Goal: Use online tool/utility: Utilize a website feature to perform a specific function

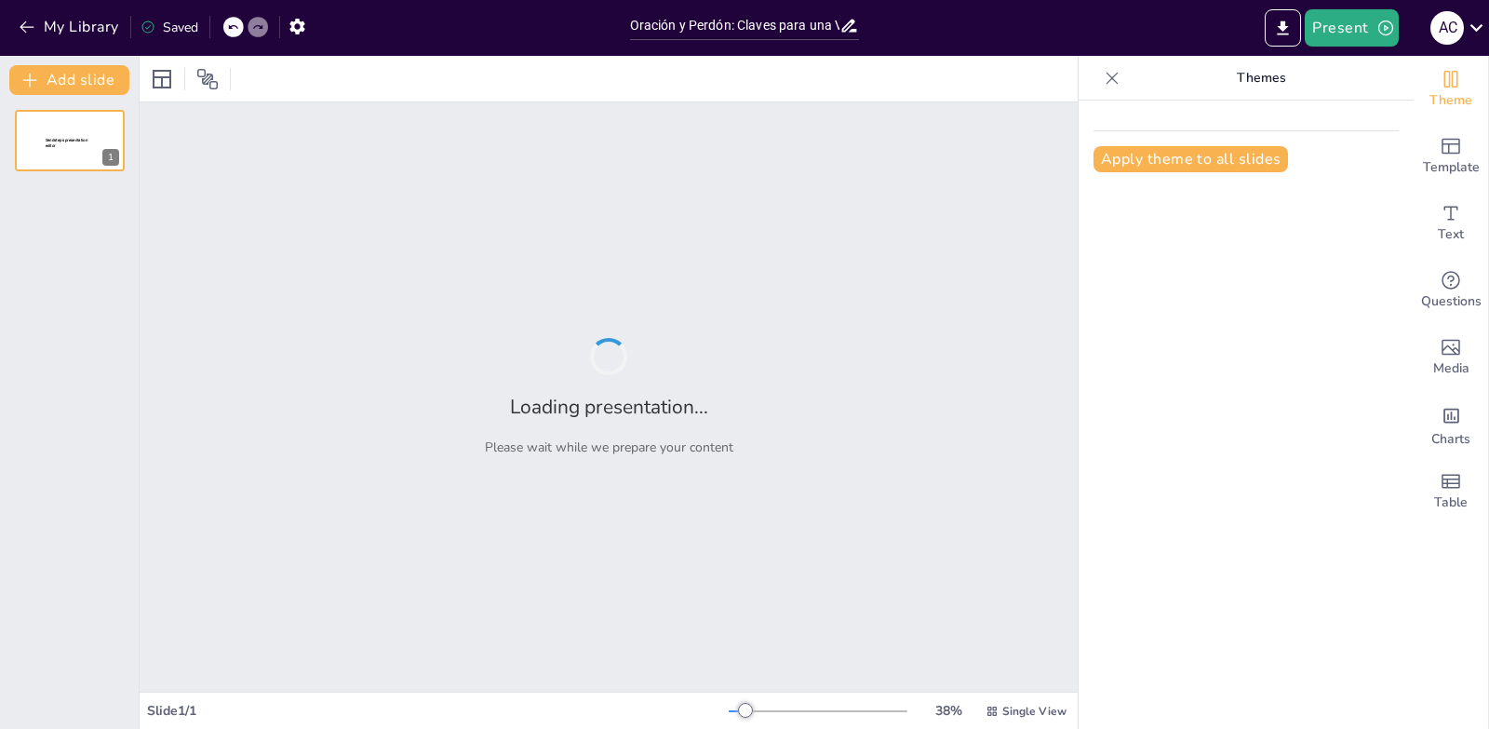
type input "Oración y Perdón: Claves para una Vida Plena en [DEMOGRAPHIC_DATA]"
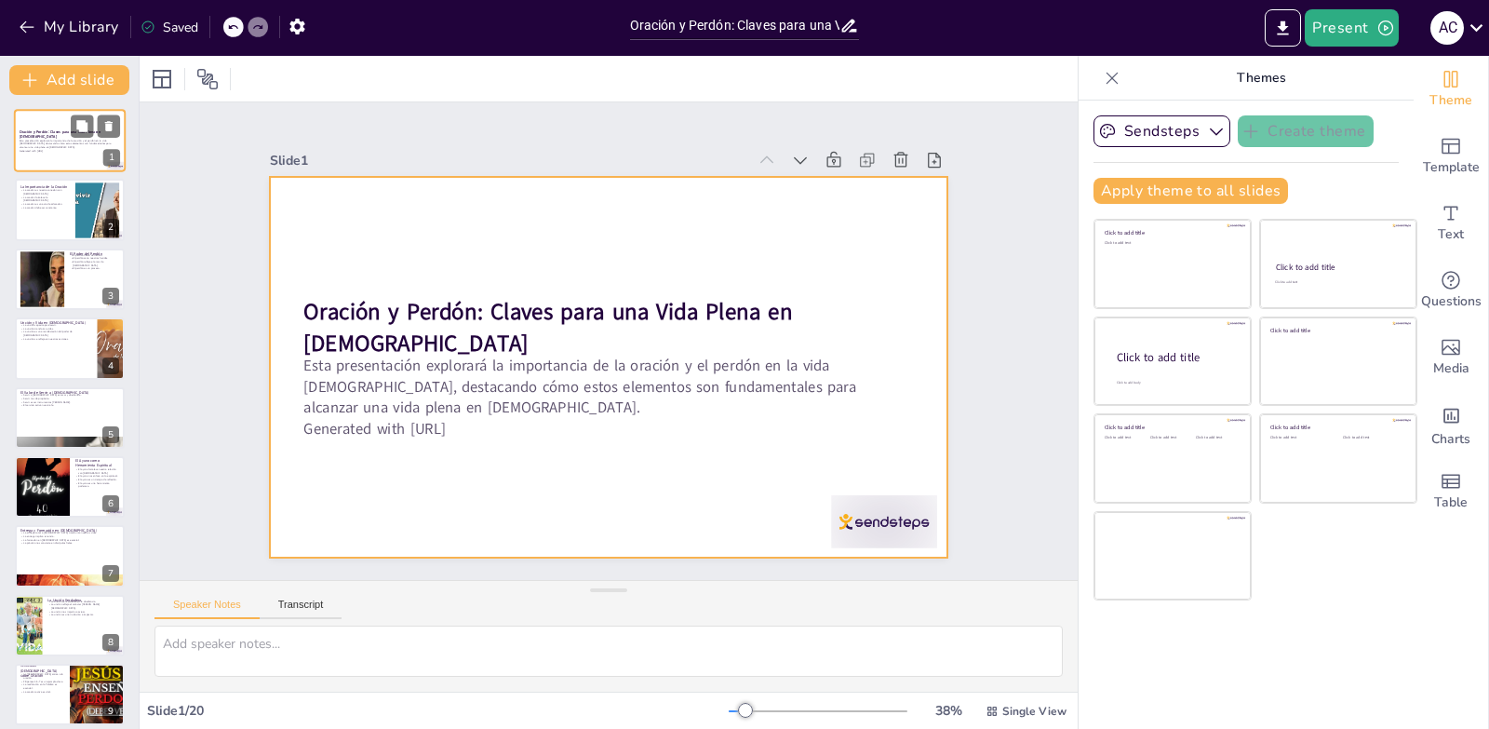
click at [61, 158] on div at bounding box center [70, 140] width 112 height 63
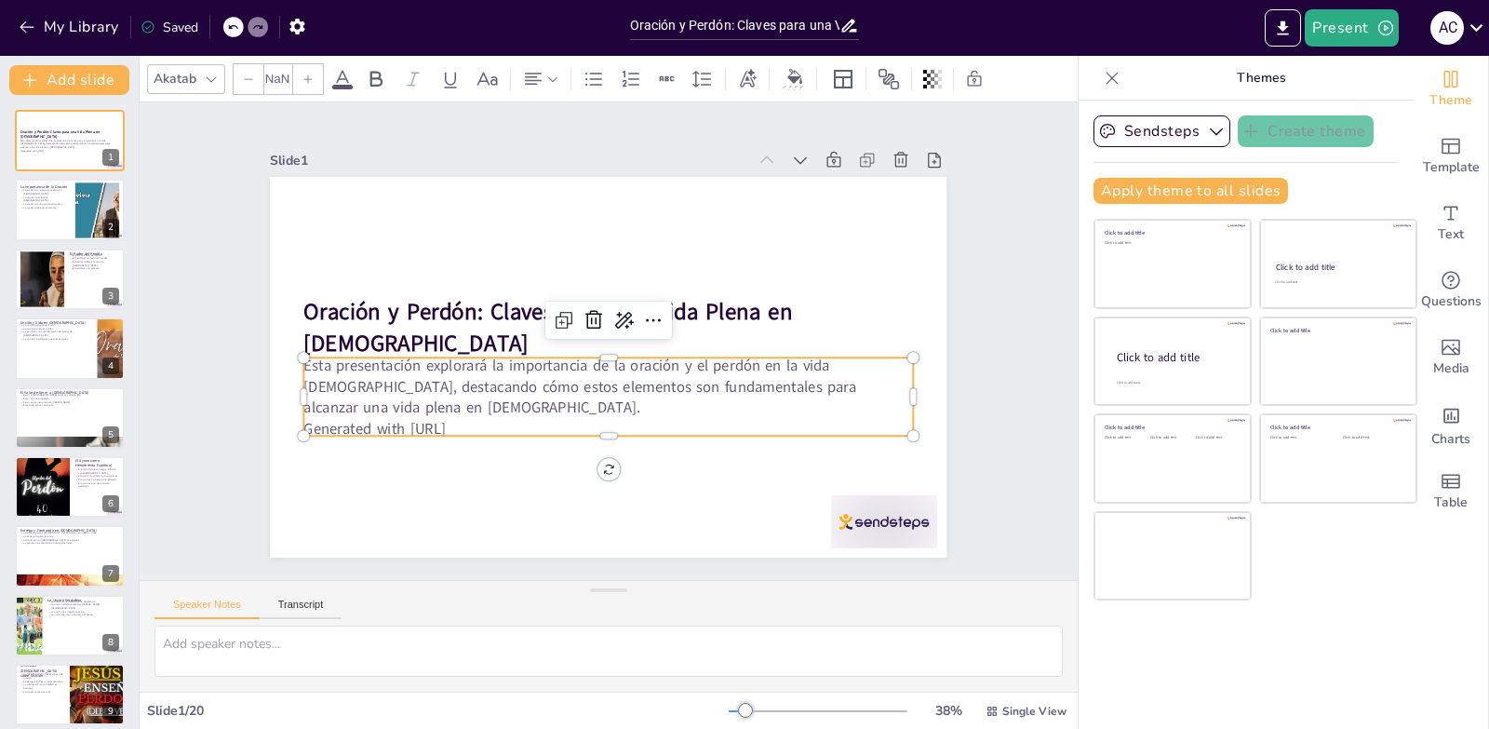
type input "32"
click at [311, 420] on p "Generated with [URL]" at bounding box center [590, 426] width 600 height 147
click at [453, 420] on p "Generated with [URL]" at bounding box center [600, 427] width 608 height 85
click at [489, 419] on p "Generated with [URL]" at bounding box center [600, 427] width 608 height 85
click at [478, 426] on p "Generated with [URL]" at bounding box center [600, 427] width 608 height 85
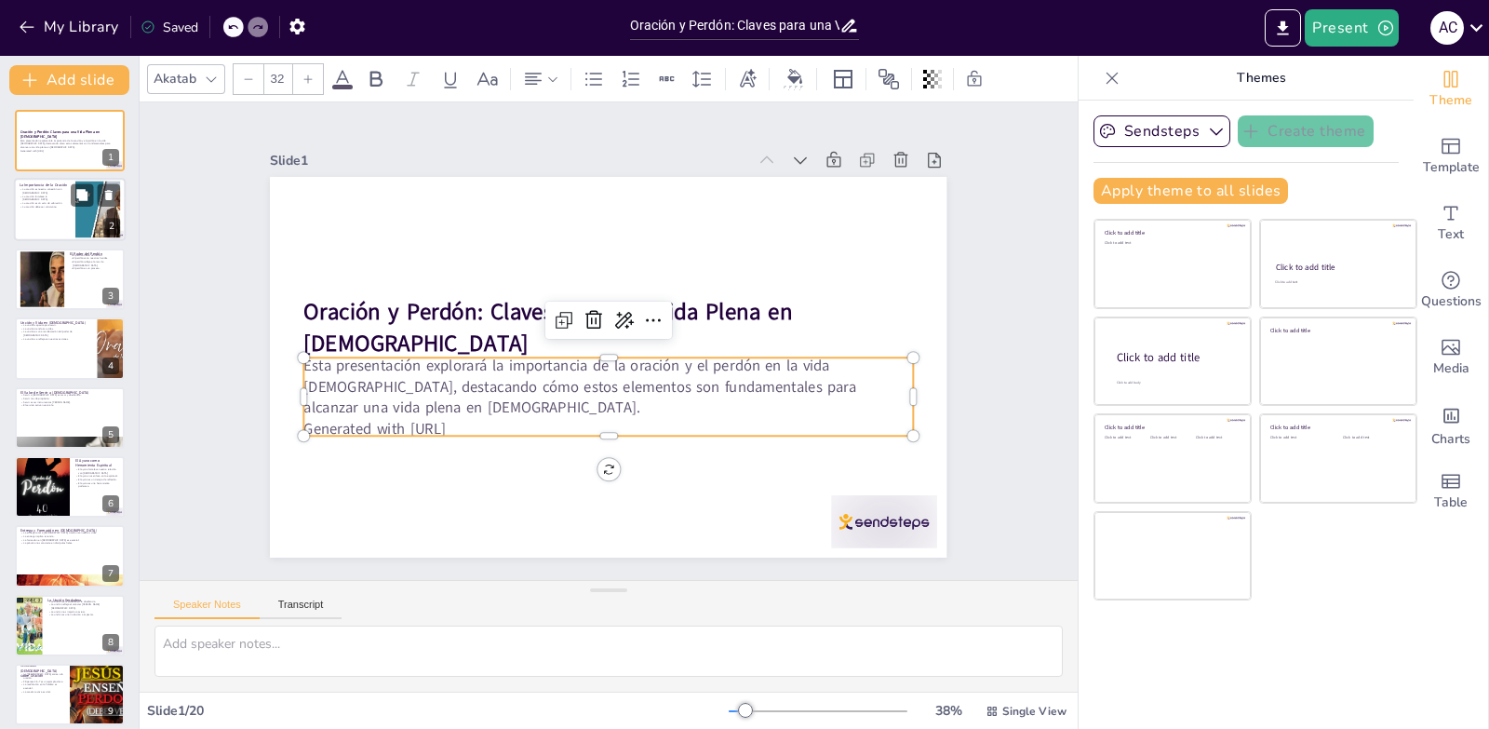
click at [87, 227] on div at bounding box center [97, 210] width 101 height 57
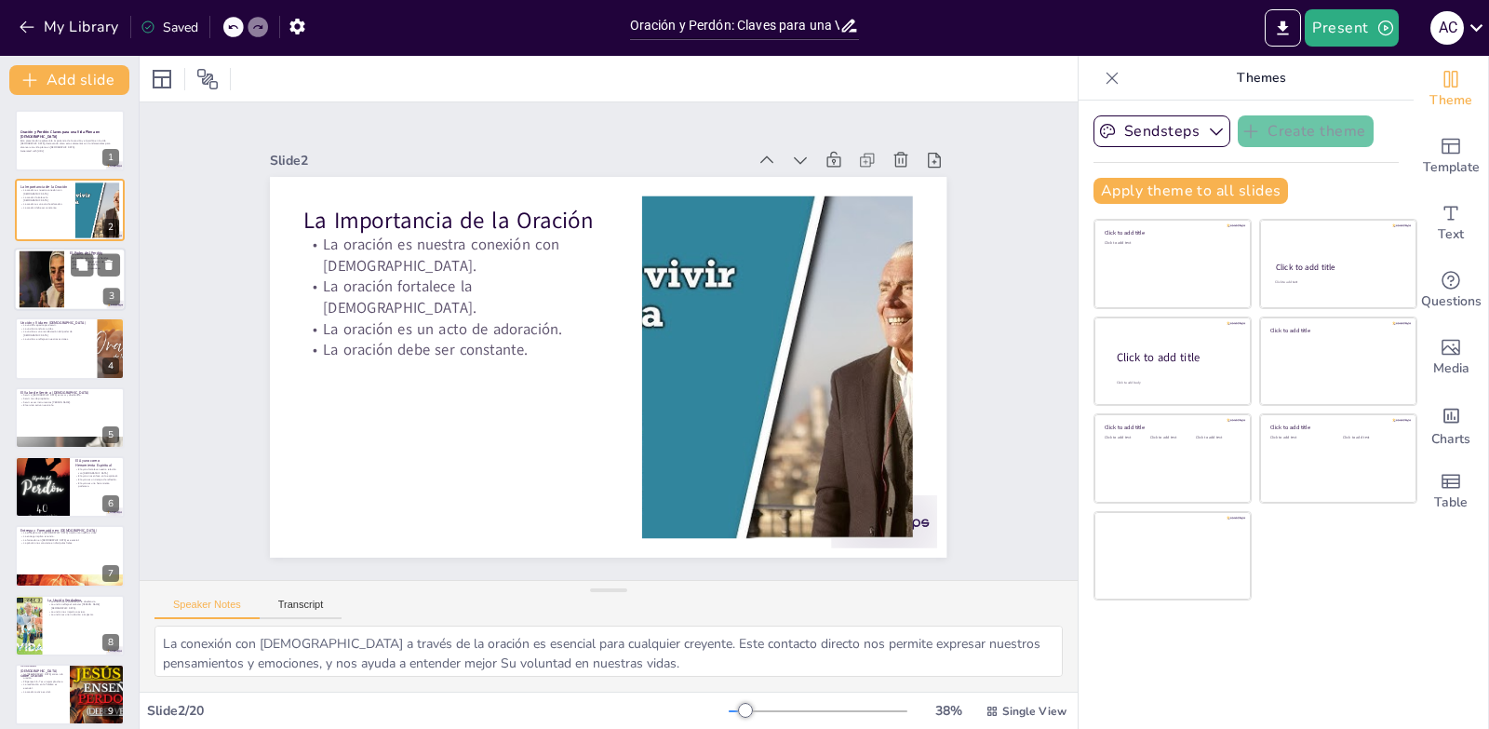
click at [50, 296] on div at bounding box center [42, 278] width 101 height 57
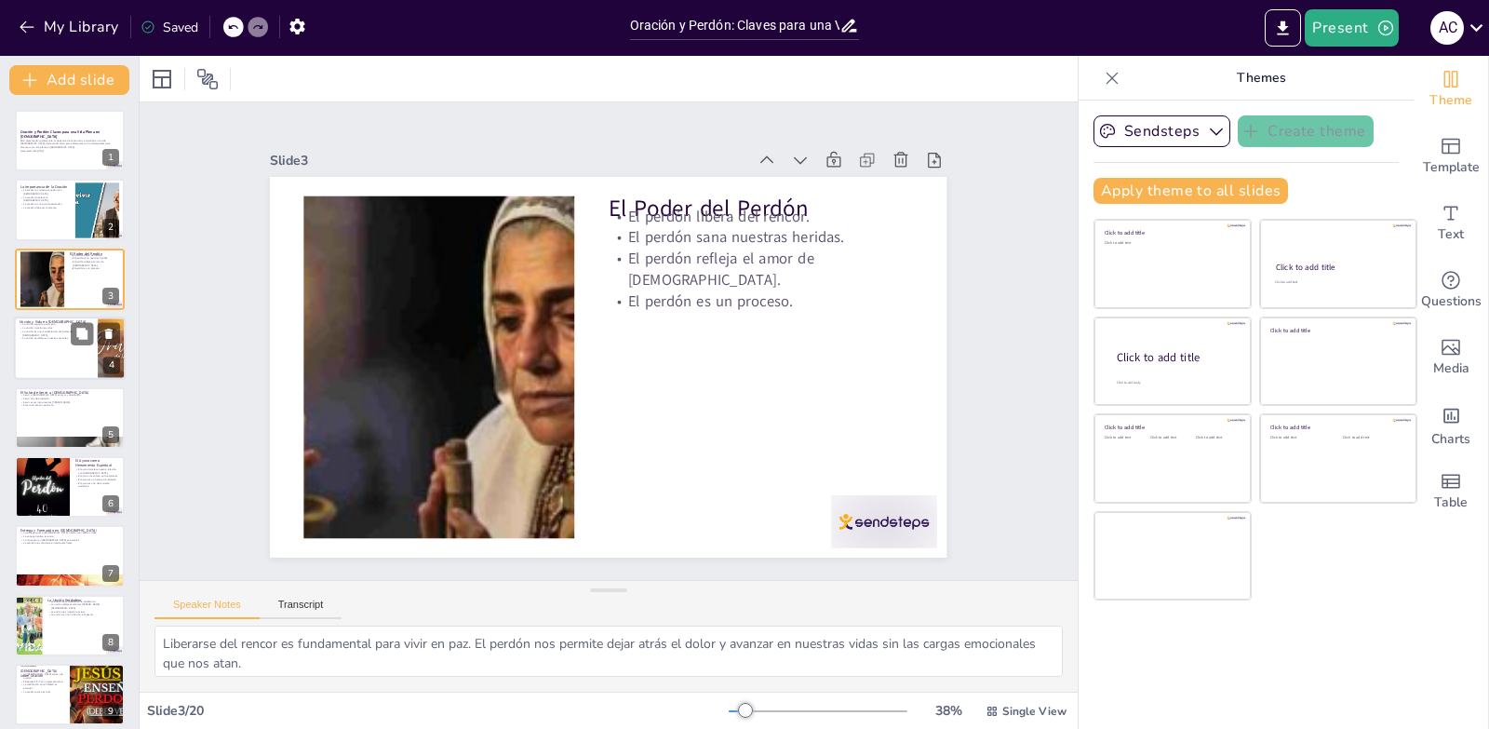
click at [67, 356] on div at bounding box center [70, 347] width 112 height 63
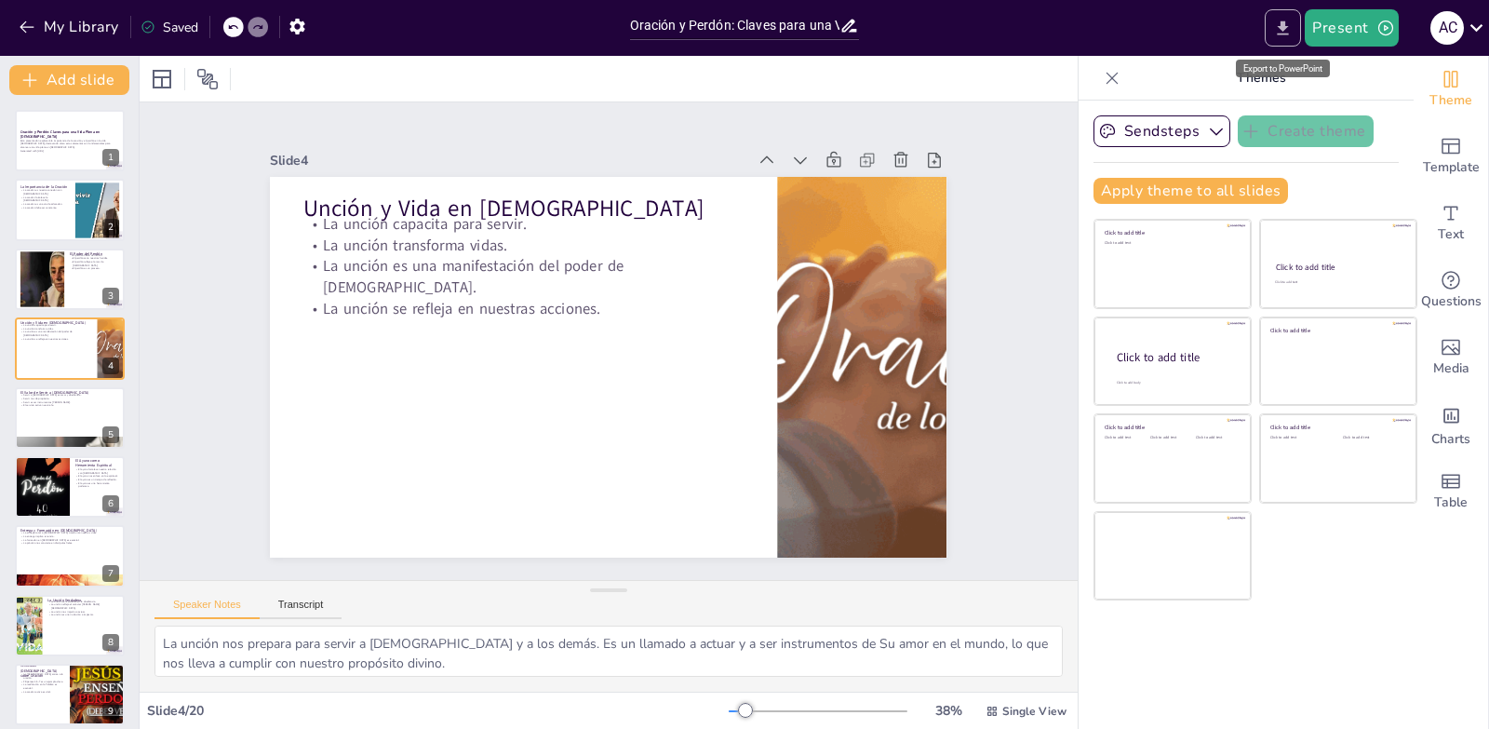
click at [1282, 32] on icon "Export to PowerPoint" at bounding box center [1283, 29] width 20 height 20
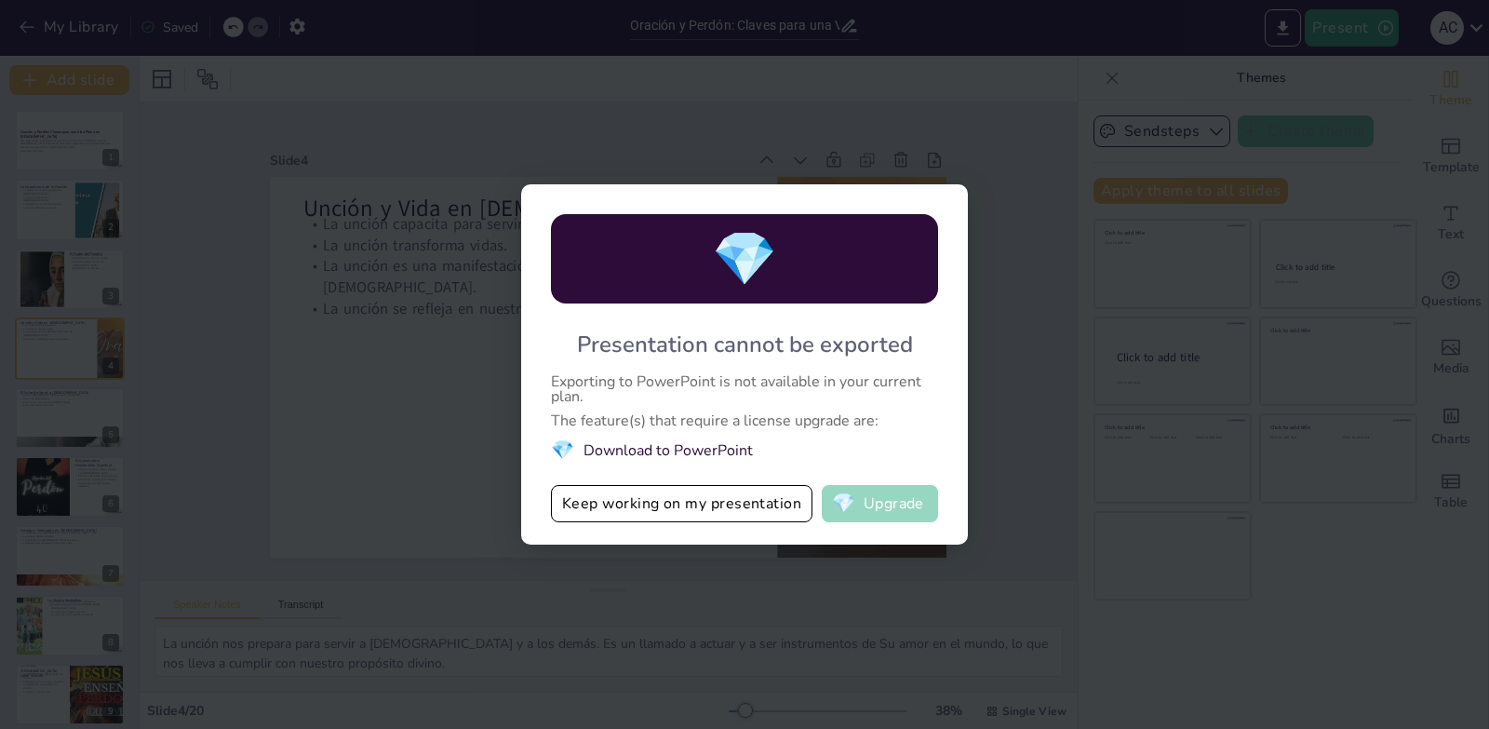
click at [918, 503] on button "💎 Upgrade" at bounding box center [880, 503] width 116 height 37
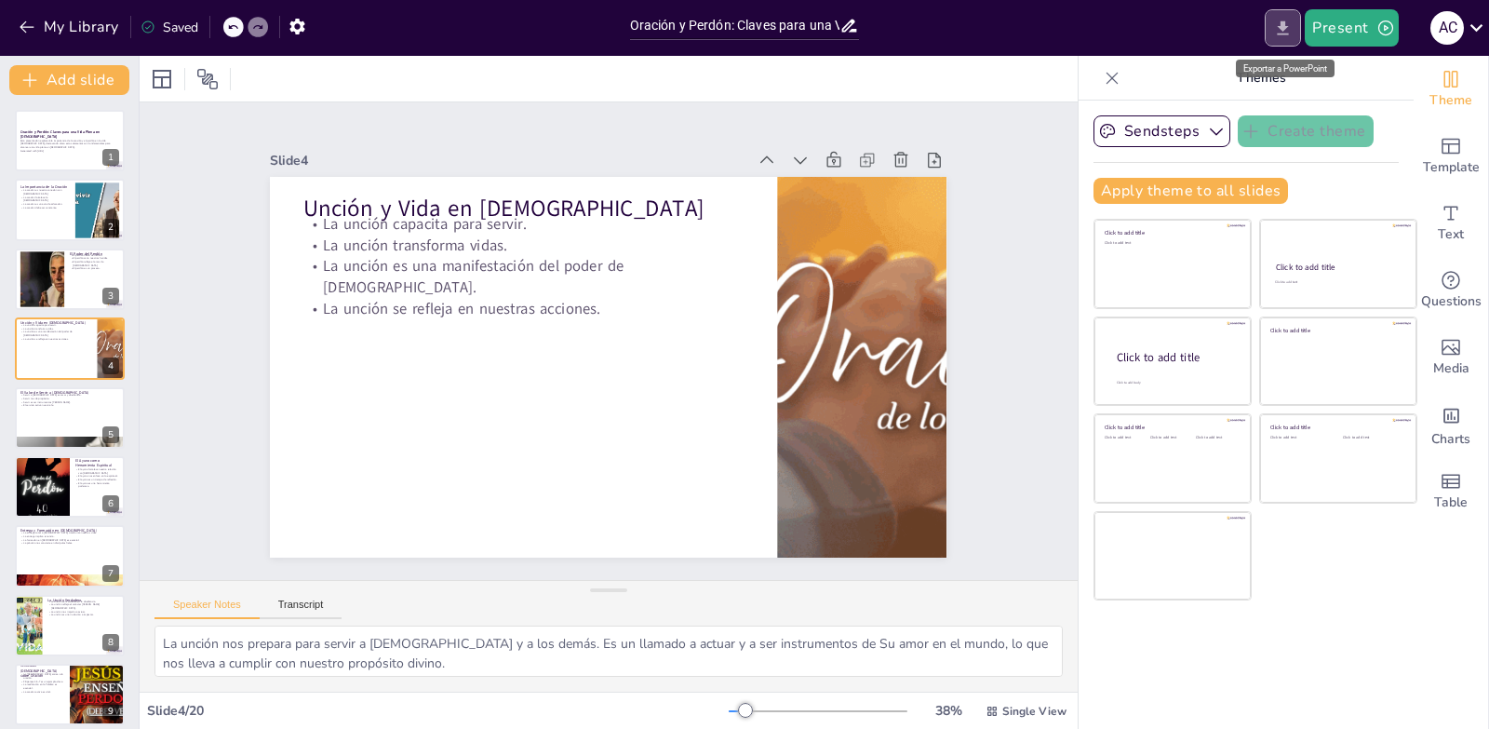
click at [1298, 25] on button "Export to PowerPoint" at bounding box center [1283, 27] width 36 height 37
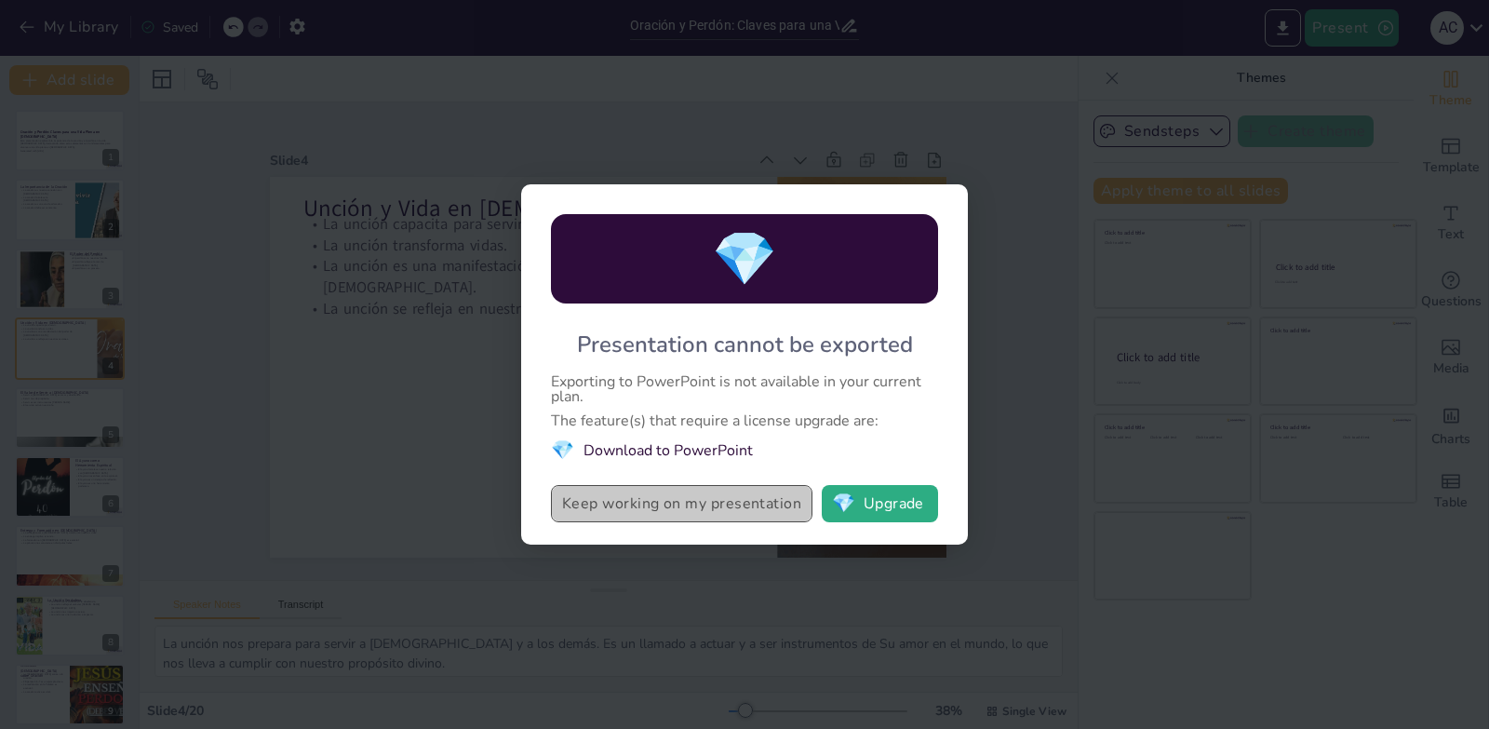
click at [644, 512] on button "Keep working on my presentation" at bounding box center [682, 503] width 262 height 37
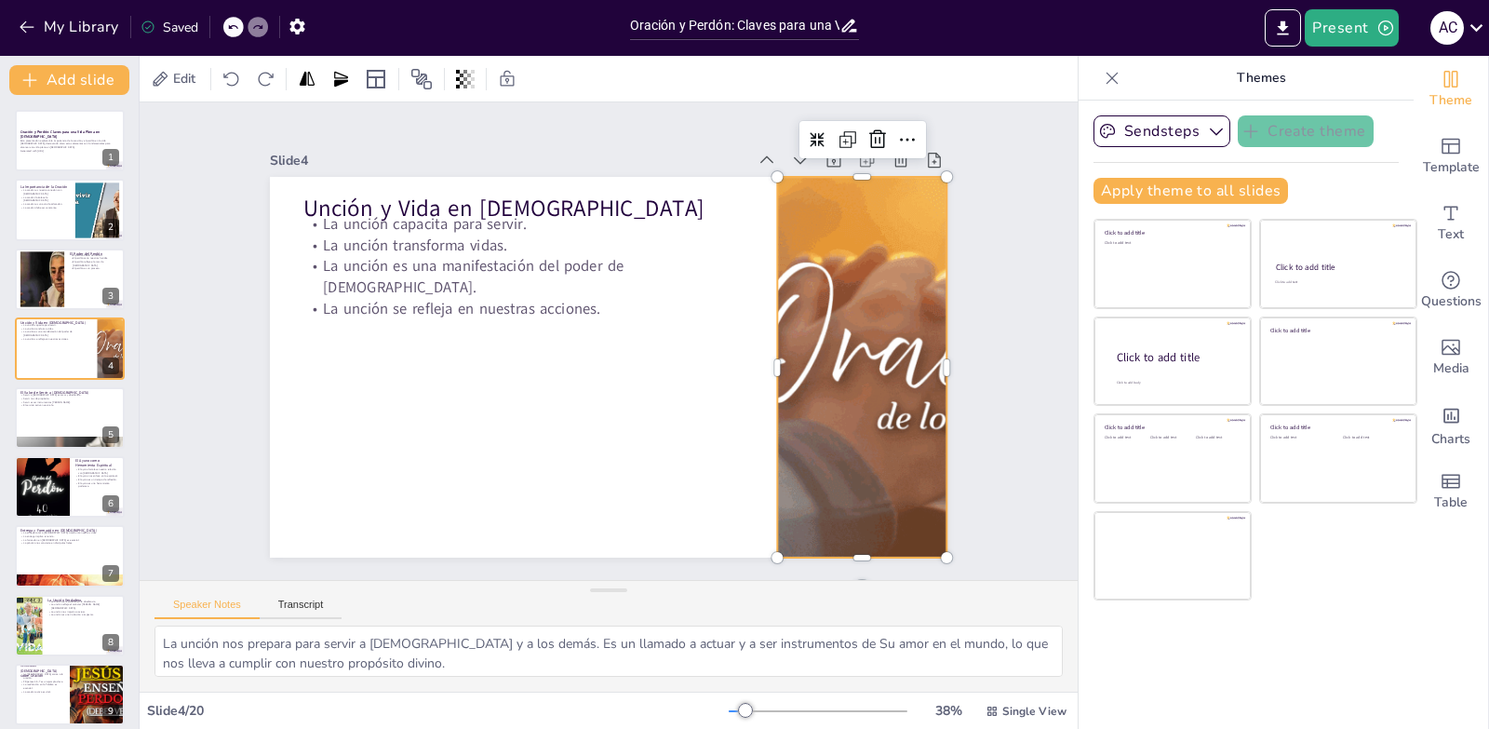
click at [767, 359] on div at bounding box center [858, 393] width 715 height 450
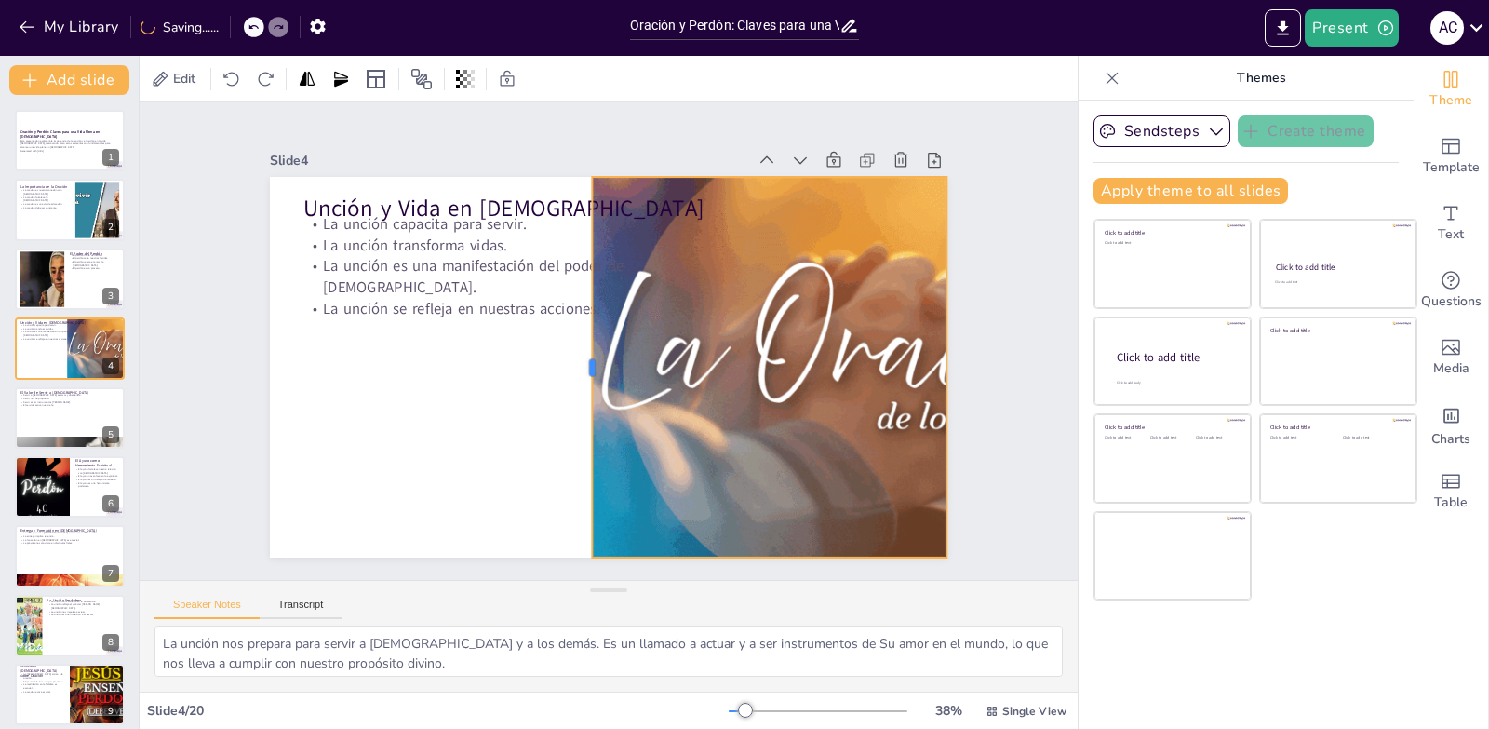
drag, startPoint x: 763, startPoint y: 358, endPoint x: 578, endPoint y: 377, distance: 186.2
click at [578, 377] on div at bounding box center [585, 367] width 15 height 381
click at [954, 205] on div at bounding box center [962, 213] width 17 height 17
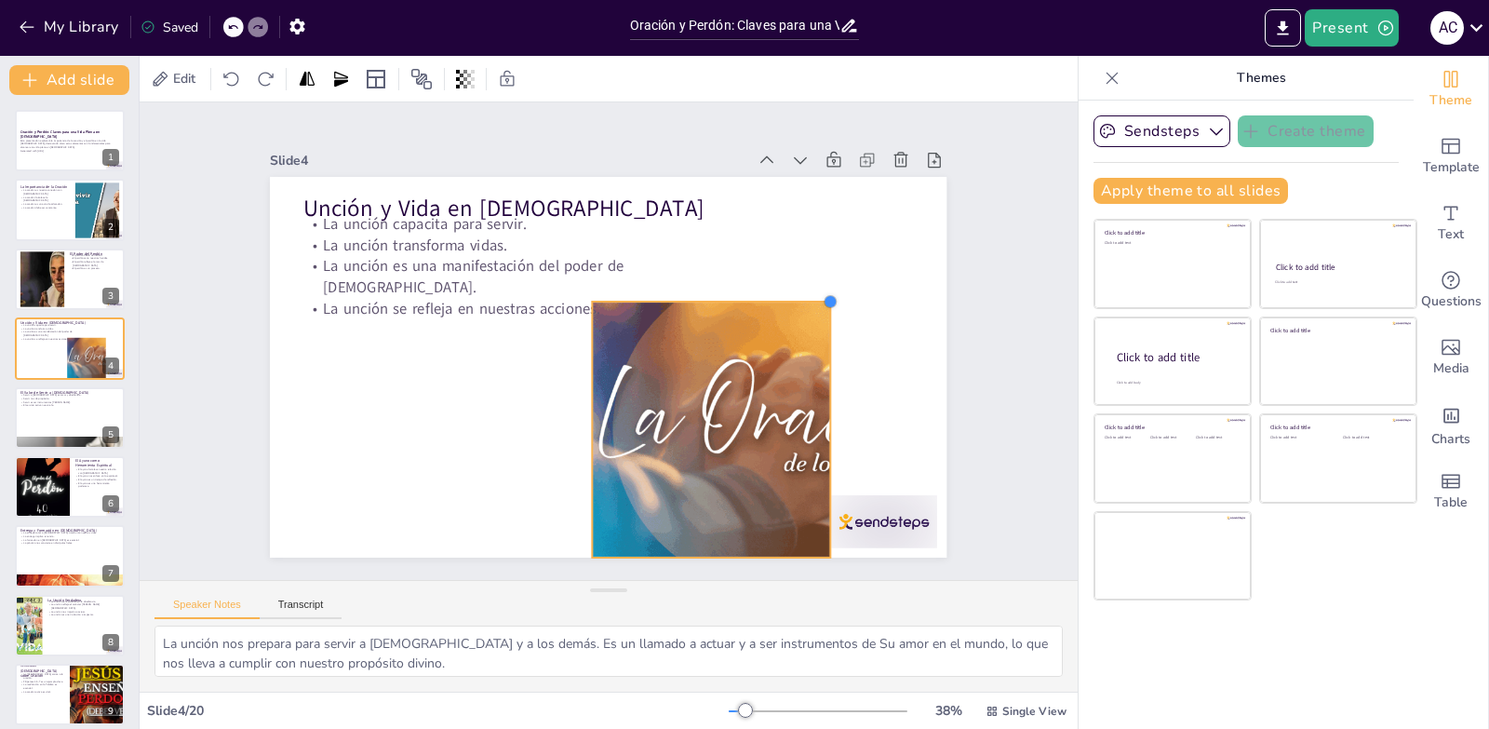
drag, startPoint x: 933, startPoint y: 172, endPoint x: 814, endPoint y: 297, distance: 172.5
click at [826, 316] on div at bounding box center [834, 324] width 17 height 17
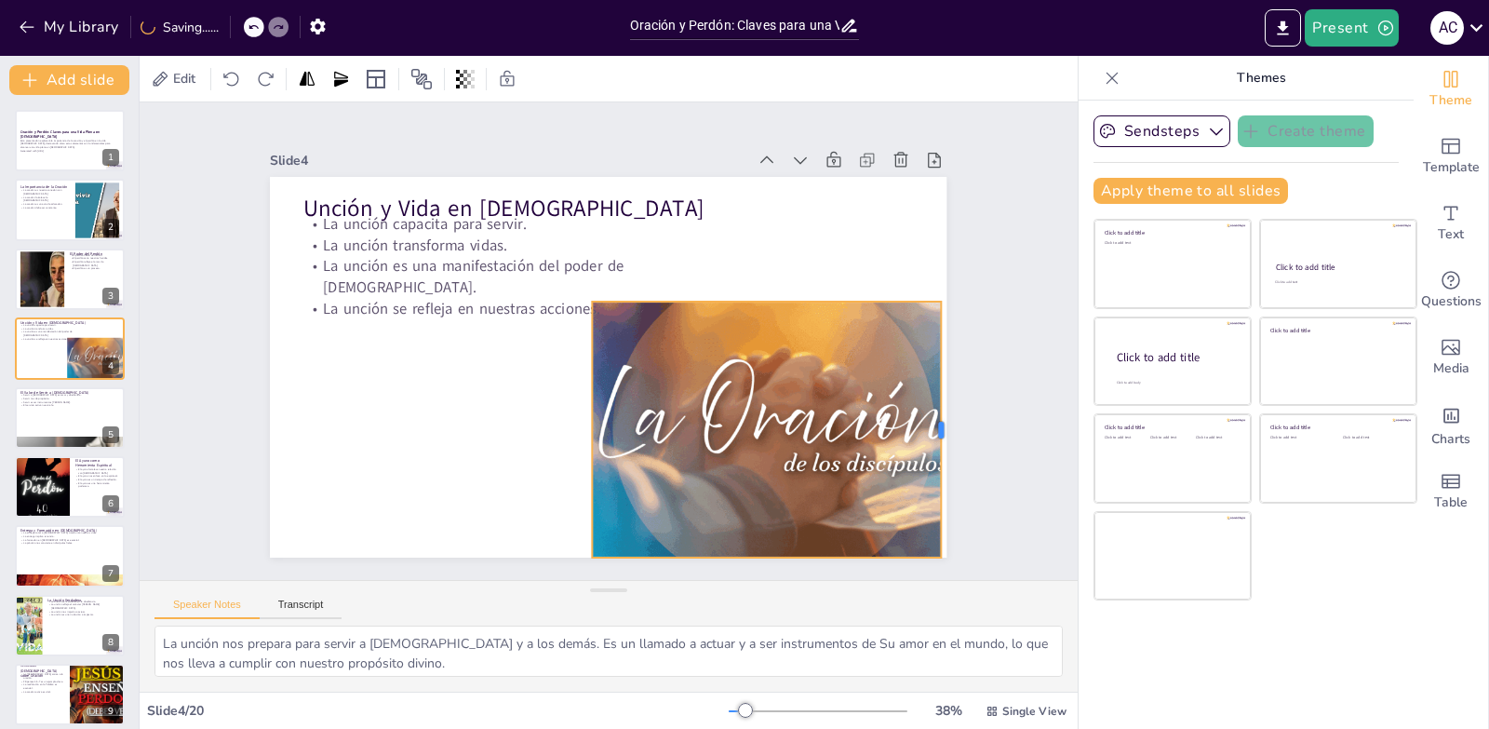
drag, startPoint x: 816, startPoint y: 427, endPoint x: 927, endPoint y: 416, distance: 111.3
click at [927, 416] on div at bounding box center [939, 465] width 42 height 256
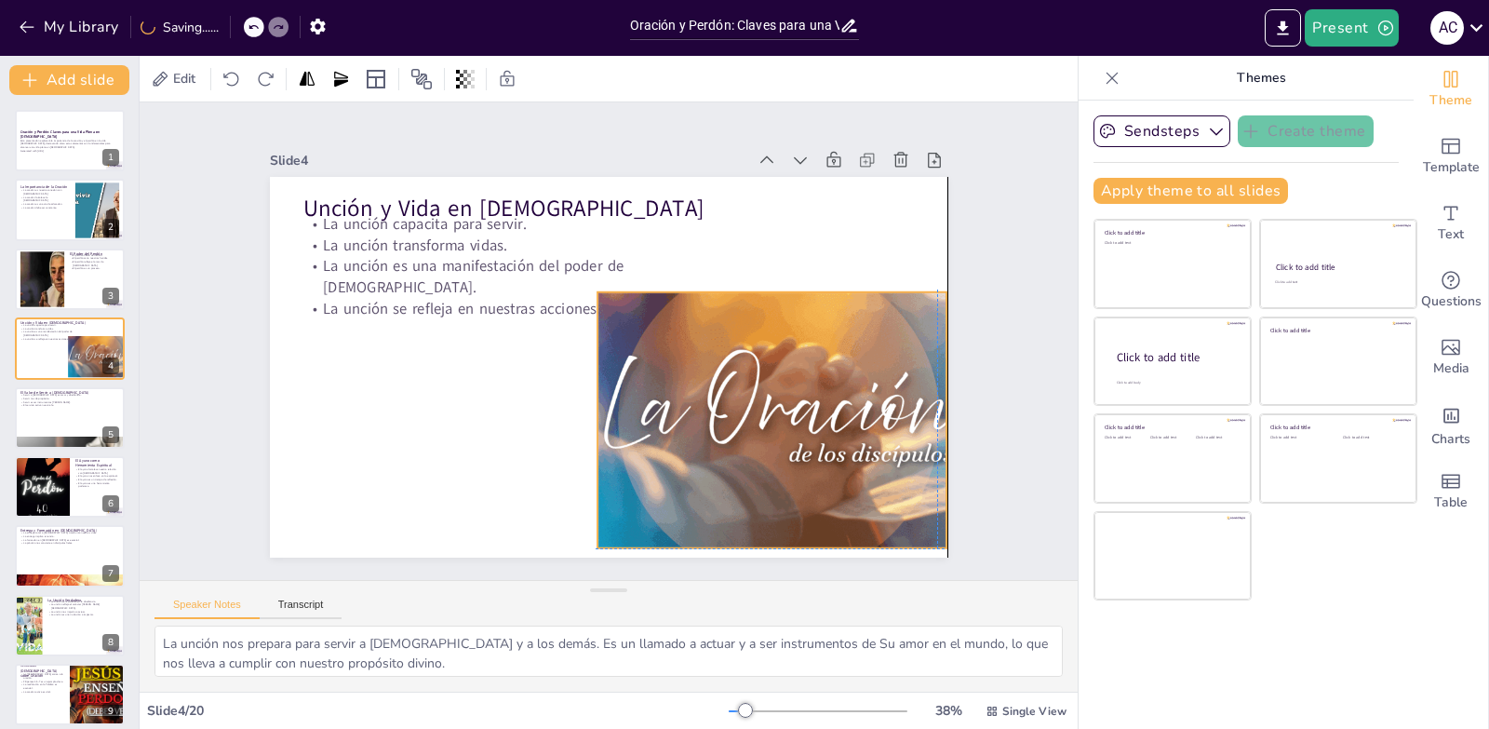
drag, startPoint x: 872, startPoint y: 400, endPoint x: 875, endPoint y: 388, distance: 12.4
click at [875, 388] on div at bounding box center [770, 438] width 480 height 303
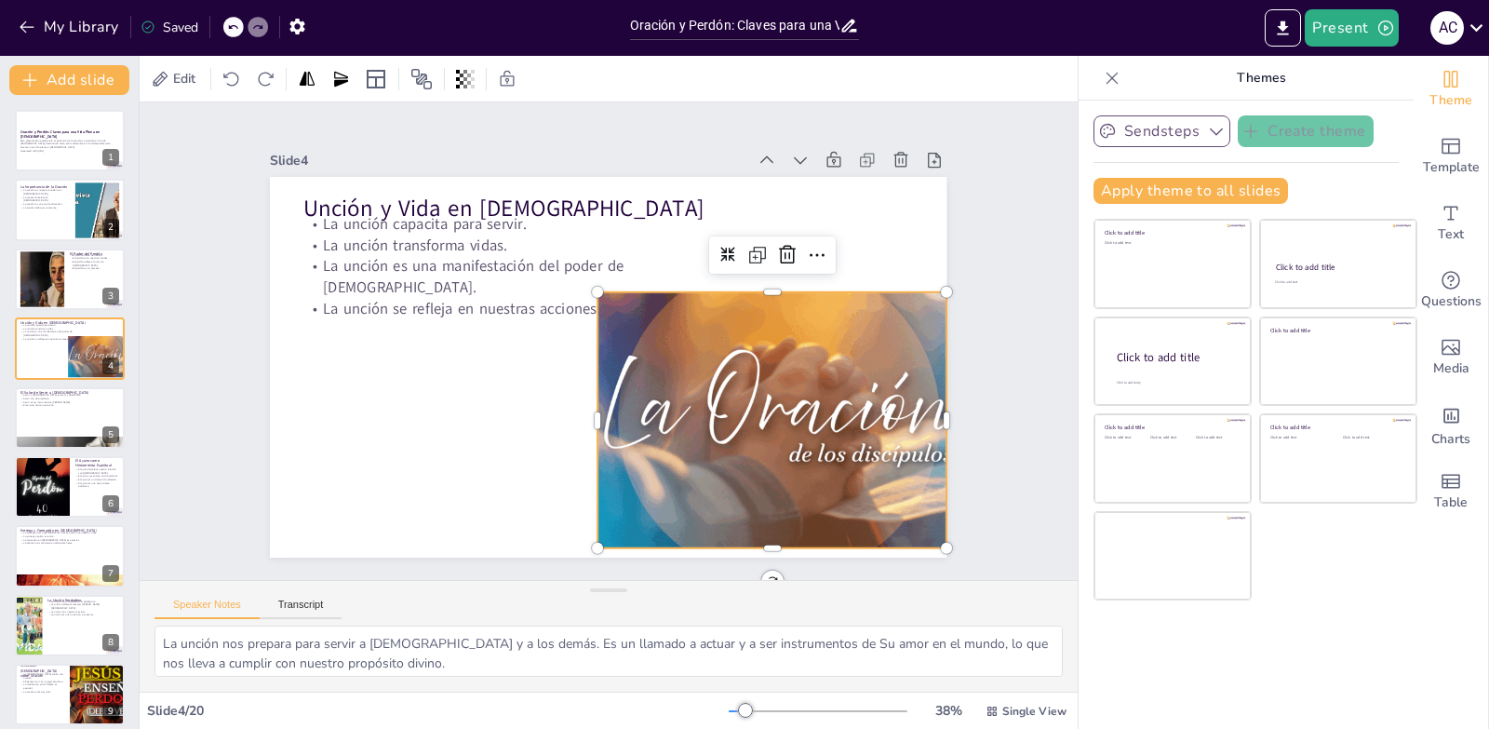
click at [1185, 132] on button "Sendsteps" at bounding box center [1162, 131] width 137 height 32
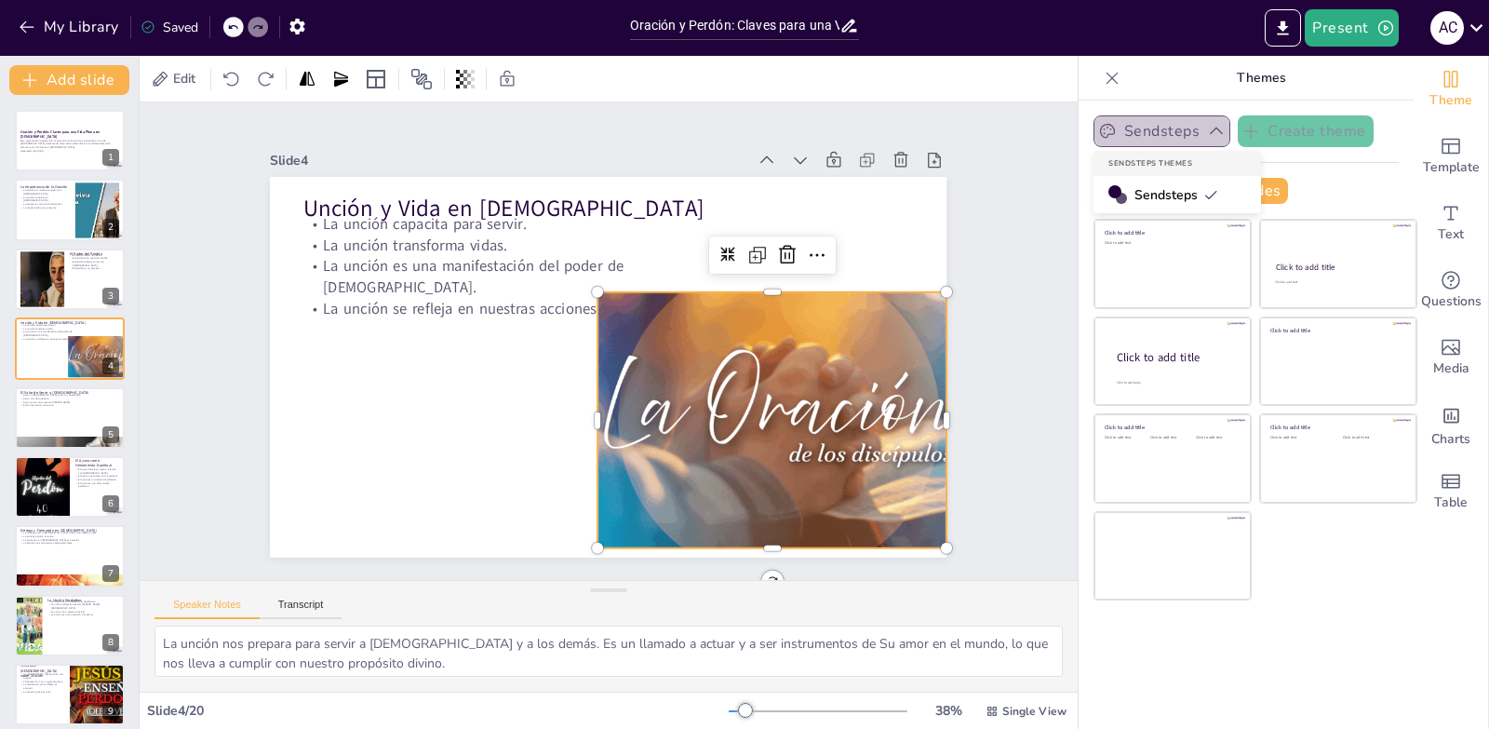
click at [1185, 132] on button "Sendsteps" at bounding box center [1162, 131] width 137 height 32
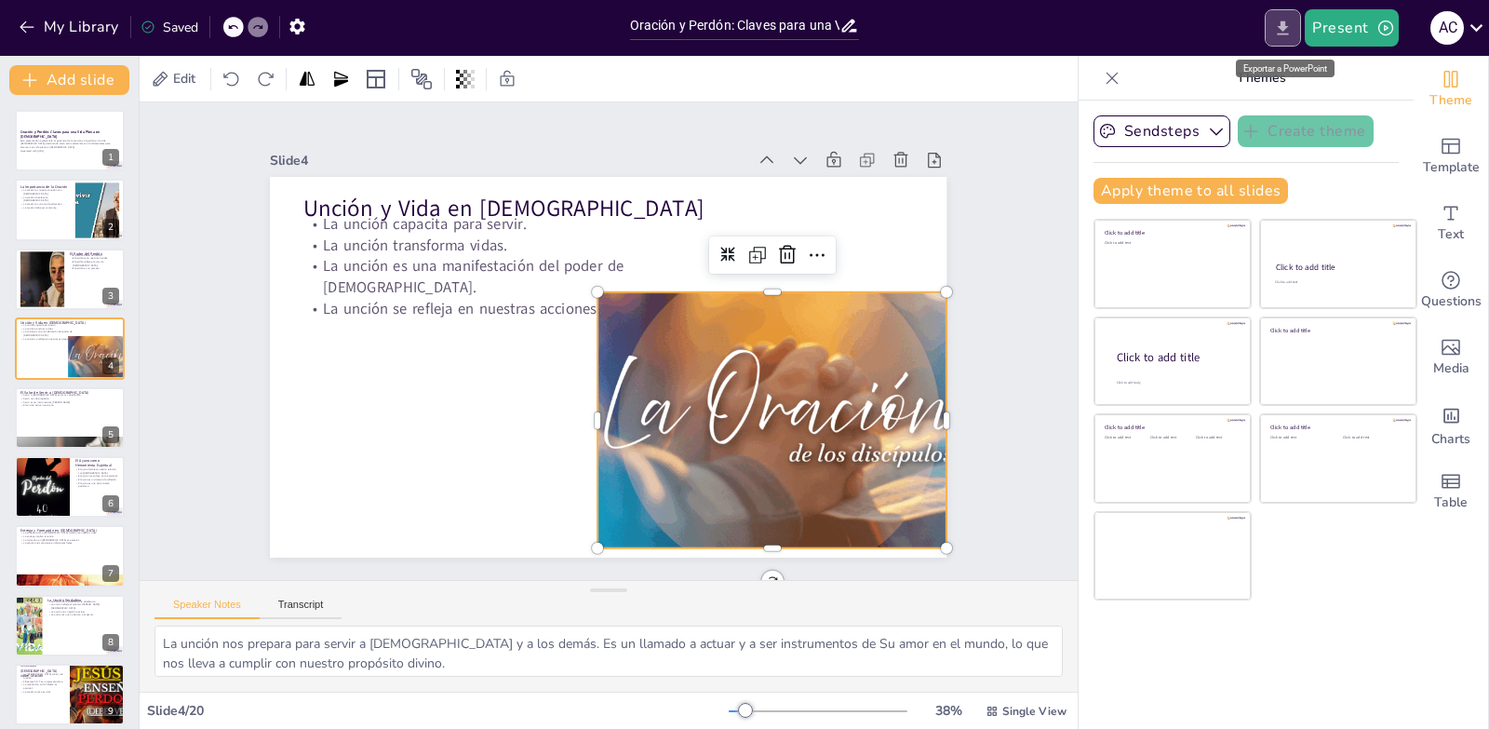
click at [1280, 35] on icon "Export to PowerPoint" at bounding box center [1283, 29] width 20 height 20
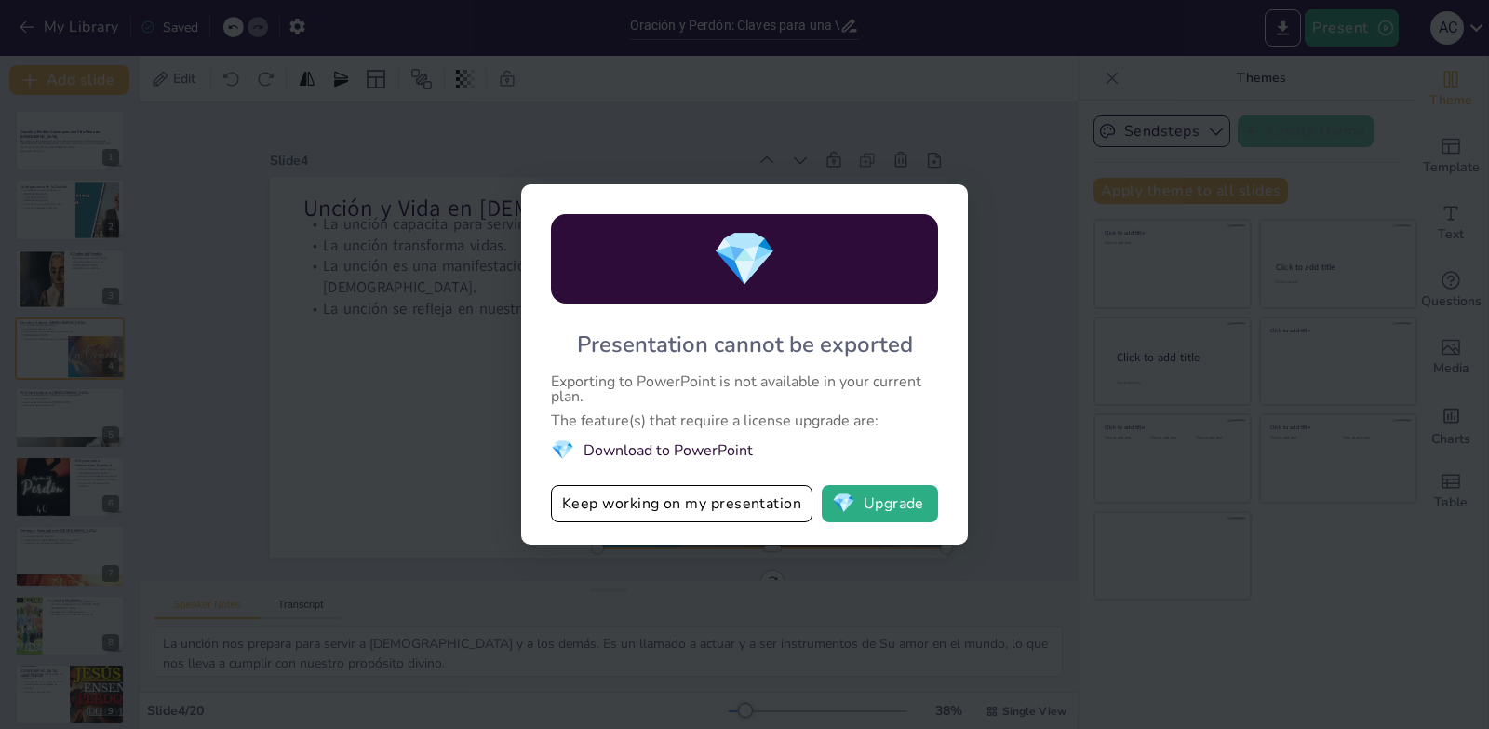
click at [643, 456] on li "💎 Download to PowerPoint" at bounding box center [744, 449] width 387 height 25
click at [640, 505] on button "Keep working on my presentation" at bounding box center [682, 503] width 262 height 37
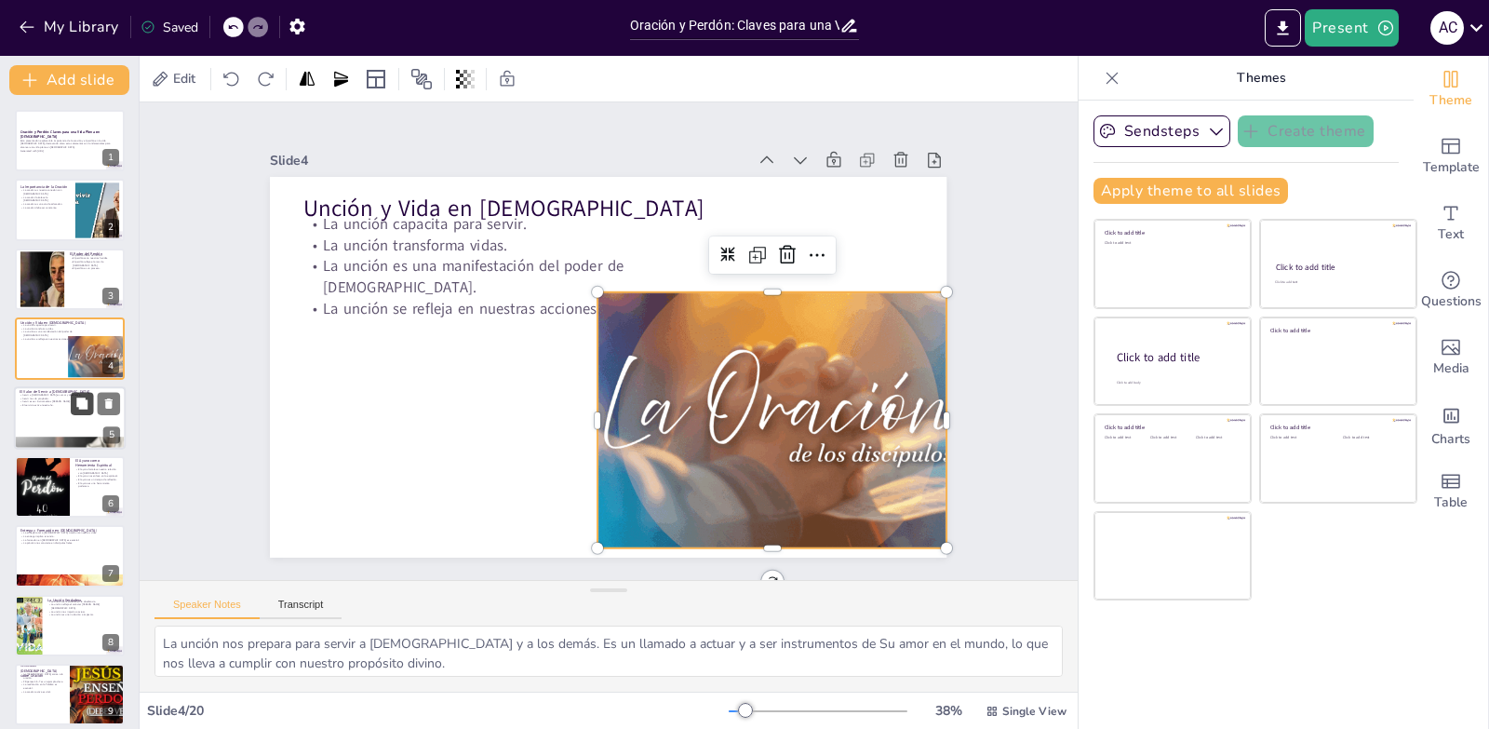
click at [82, 397] on icon at bounding box center [81, 403] width 13 height 13
type textarea "El amor es el motor que nos impulsa a servir. Cuando servimos a [DEMOGRAPHIC_DA…"
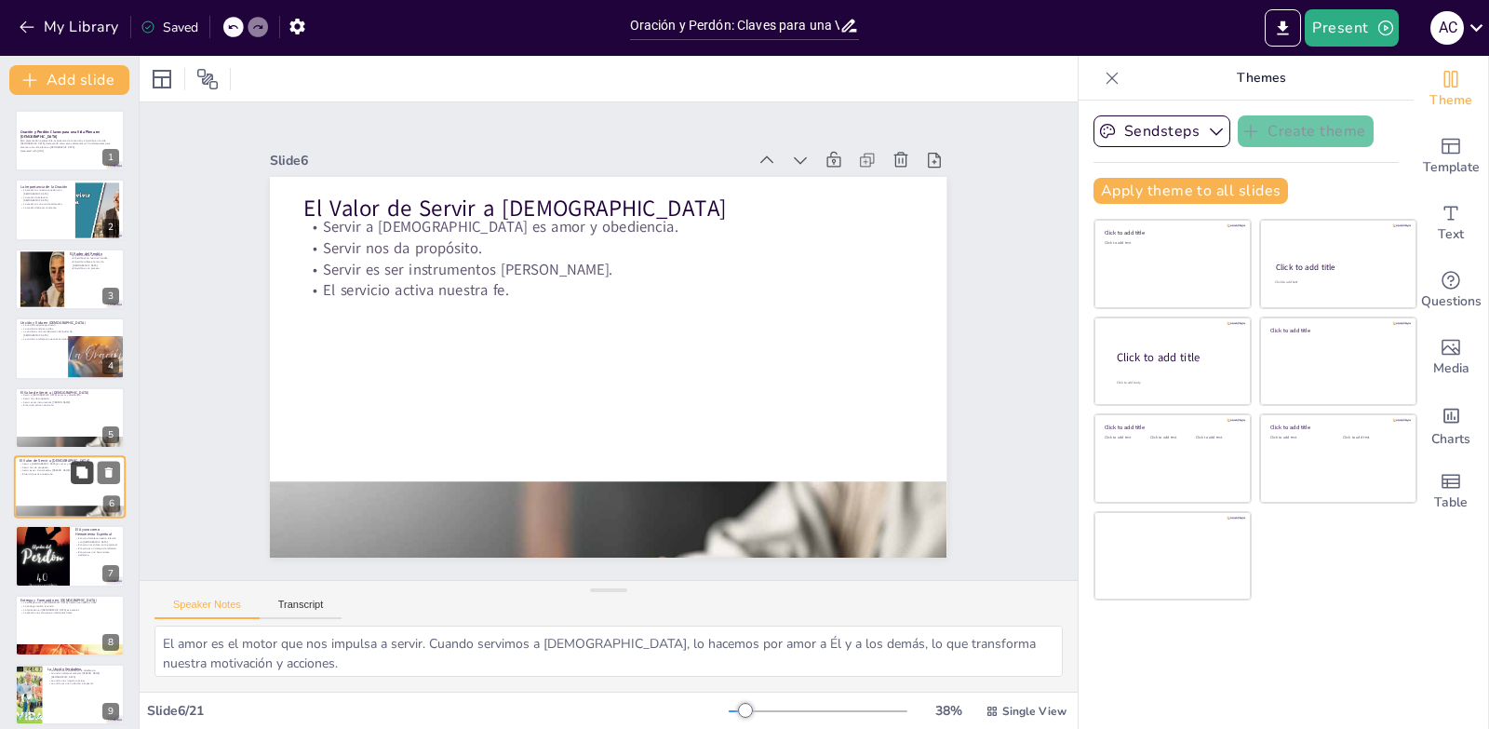
scroll to position [75, 0]
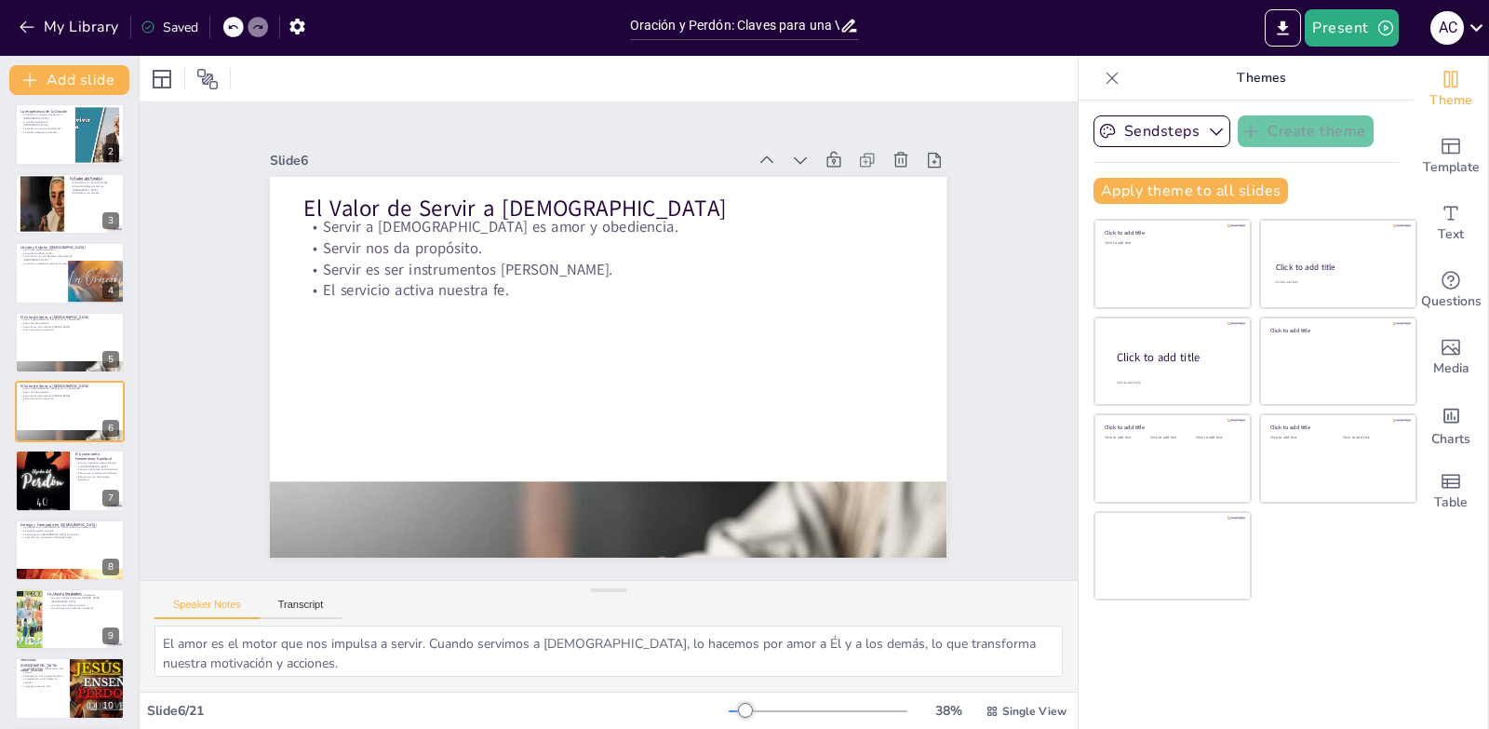
click at [1472, 17] on icon at bounding box center [1476, 27] width 25 height 25
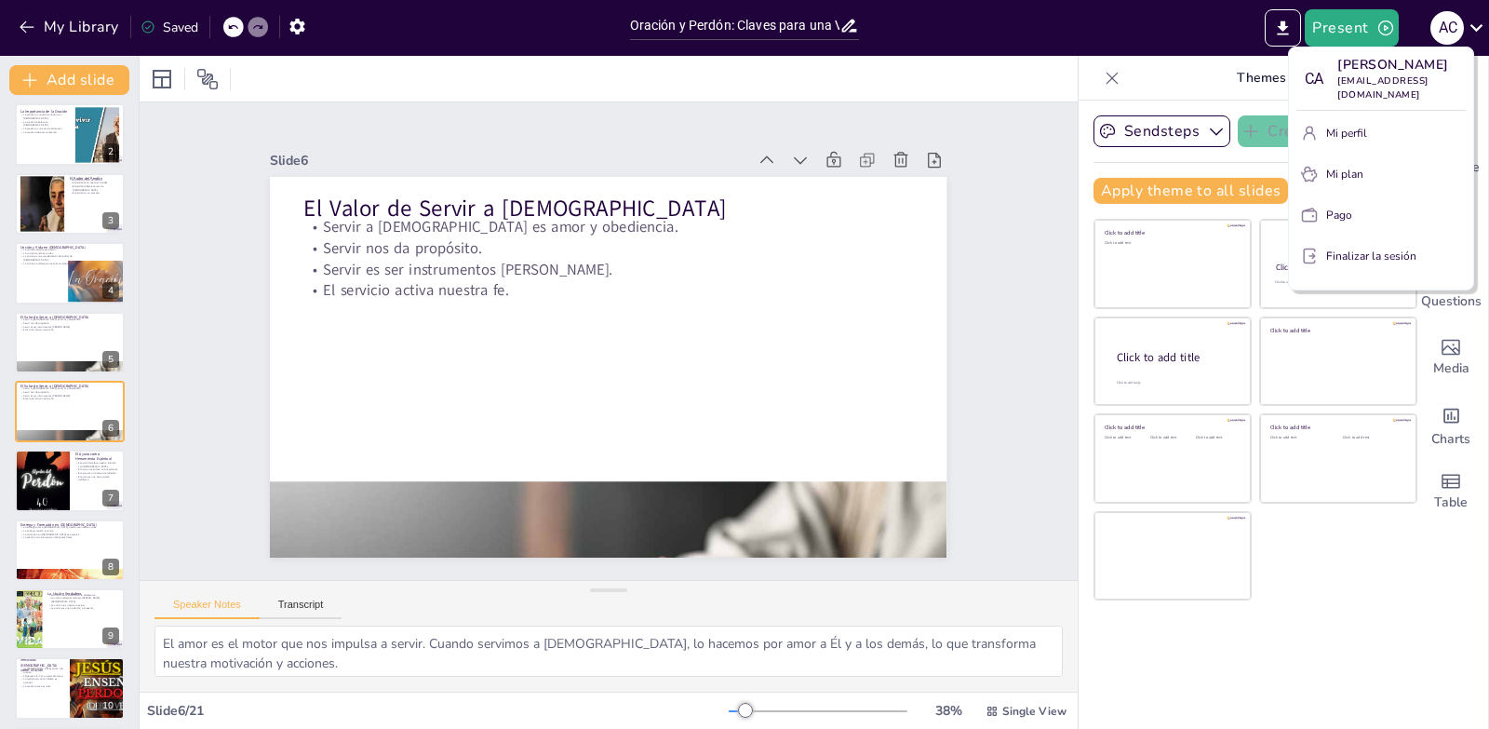
click at [1376, 219] on div "Mi perfil Mi plan Pago Finalizar la sesión" at bounding box center [1381, 200] width 169 height 164
click at [1364, 249] on font "Finalizar la sesión" at bounding box center [1371, 256] width 90 height 15
